Goal: Register for event/course

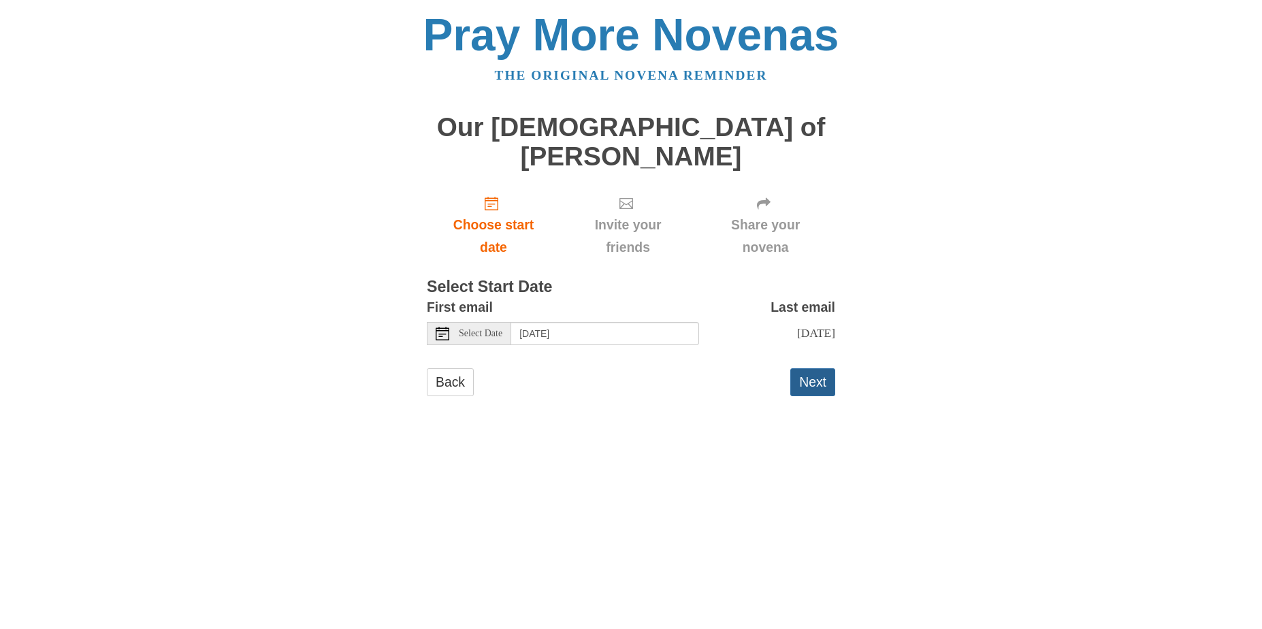
click at [825, 368] on button "Next" at bounding box center [812, 382] width 45 height 28
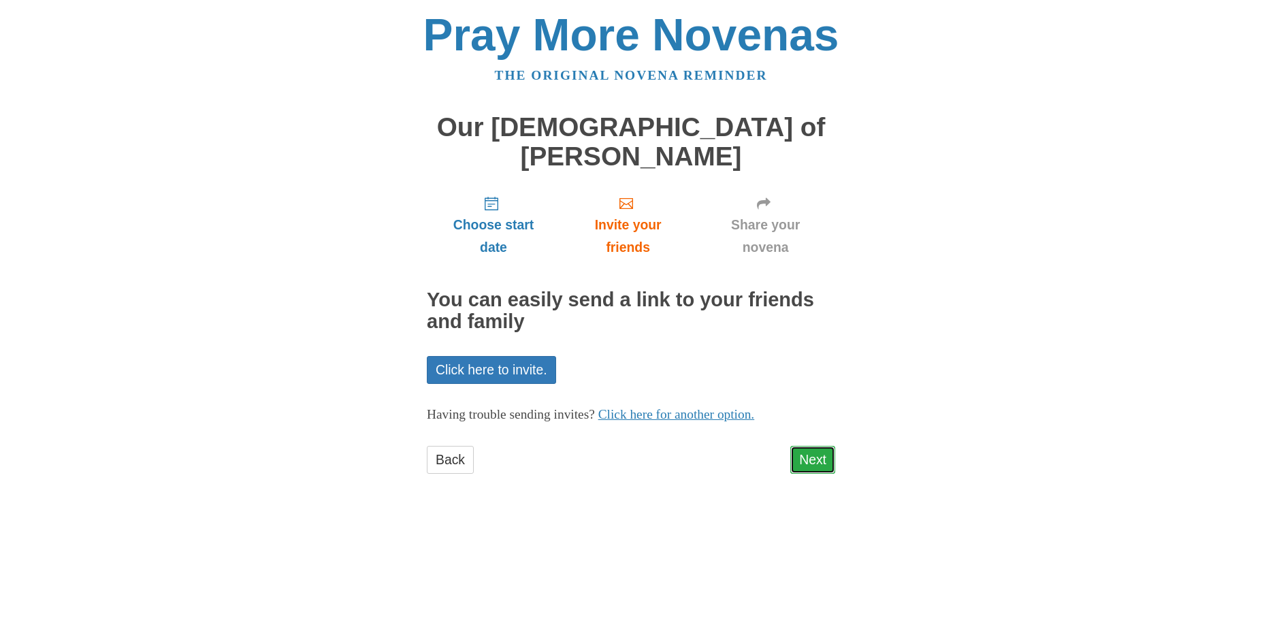
click at [818, 446] on link "Next" at bounding box center [812, 460] width 45 height 28
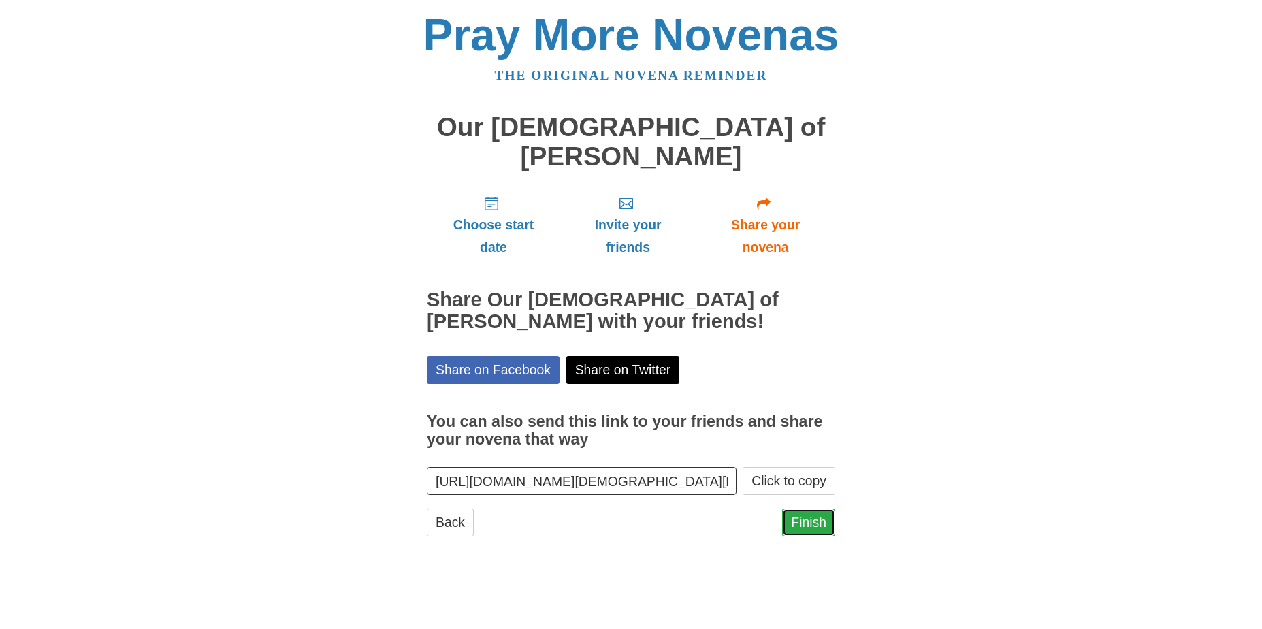
click at [819, 508] on link "Finish" at bounding box center [808, 522] width 53 height 28
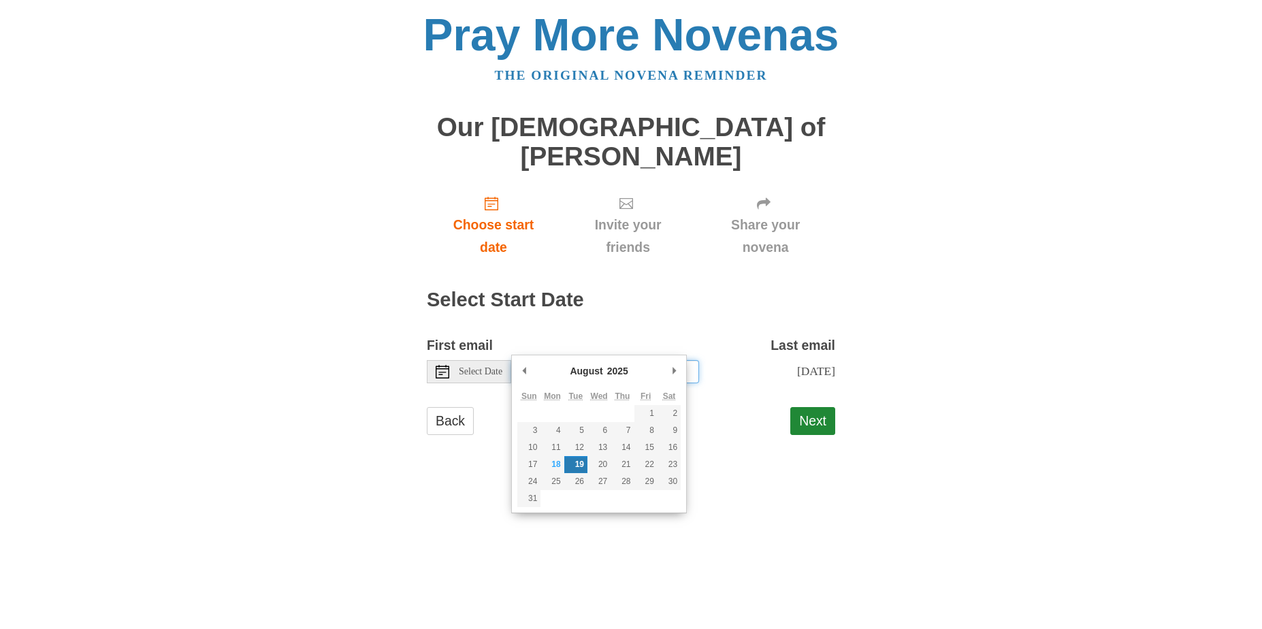
click at [683, 360] on input "Tuesday, August 19th" at bounding box center [605, 371] width 188 height 23
type input "Monday, August 18th"
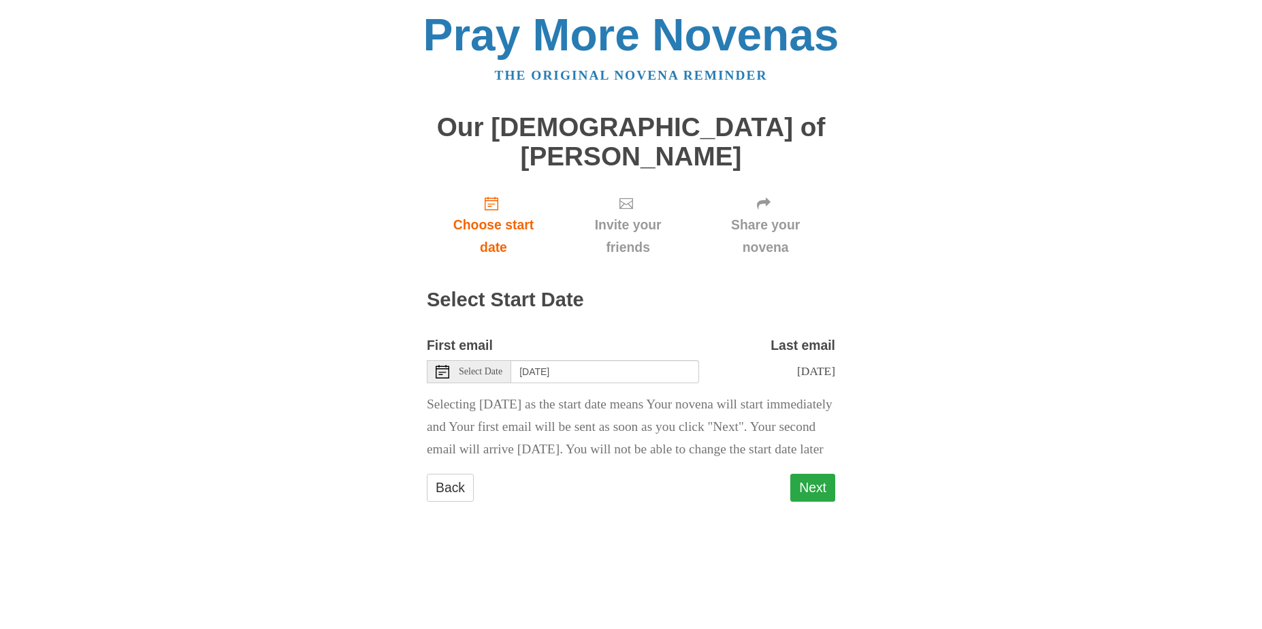
click at [823, 474] on button "Next" at bounding box center [812, 488] width 45 height 28
